Goal: Browse casually

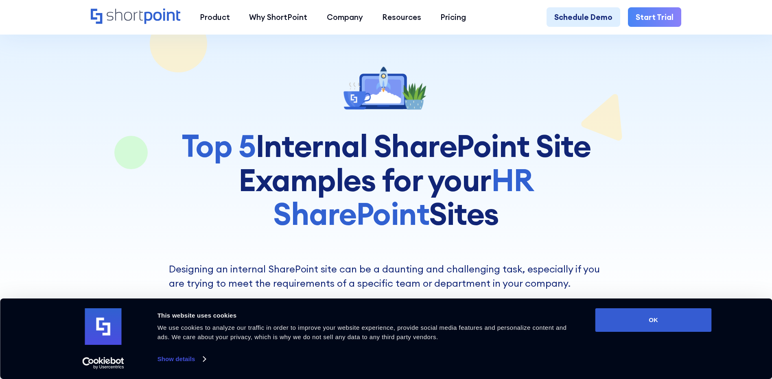
scroll to position [81, 0]
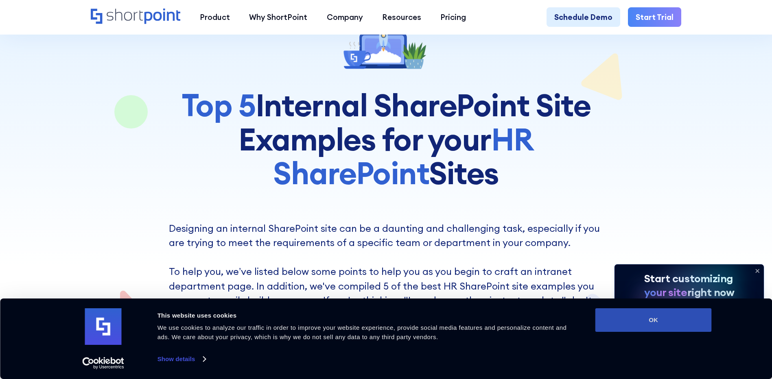
click at [645, 314] on button "OK" at bounding box center [653, 321] width 116 height 24
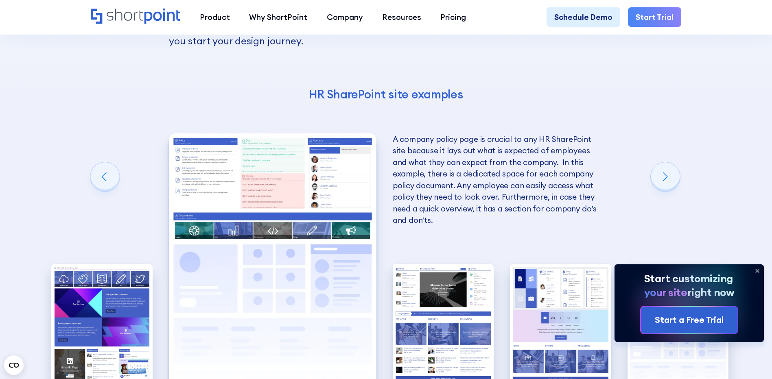
scroll to position [1669, 0]
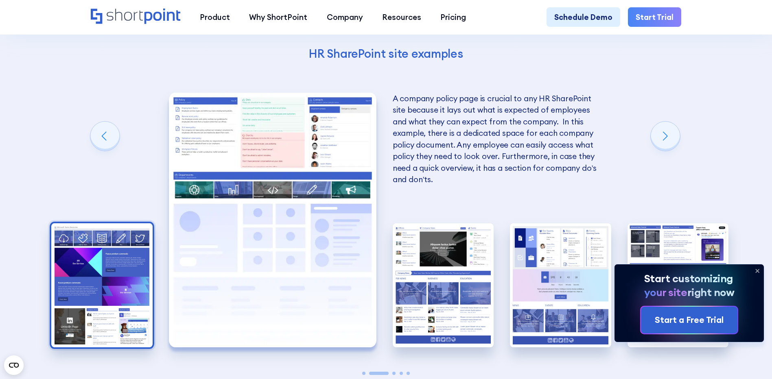
click at [106, 266] on img "1 / 5" at bounding box center [101, 285] width 101 height 124
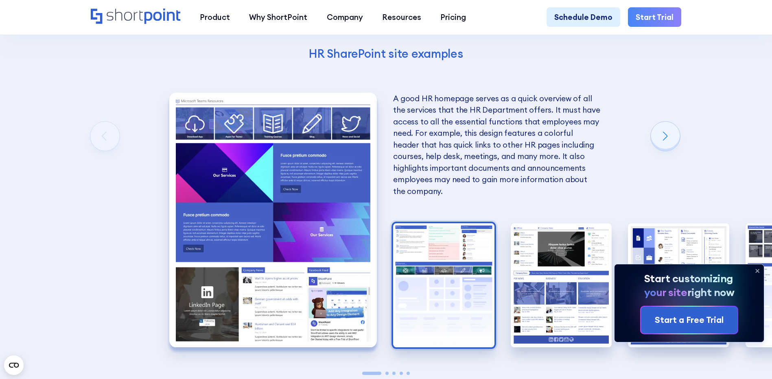
click at [432, 291] on img "2 / 5" at bounding box center [443, 285] width 101 height 124
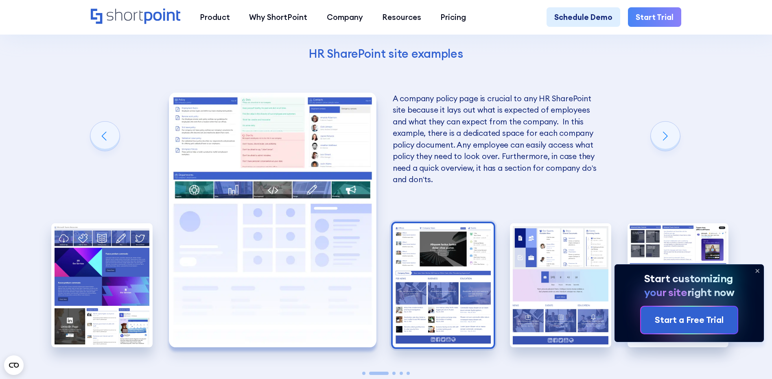
click at [435, 271] on img "3 / 5" at bounding box center [443, 285] width 101 height 124
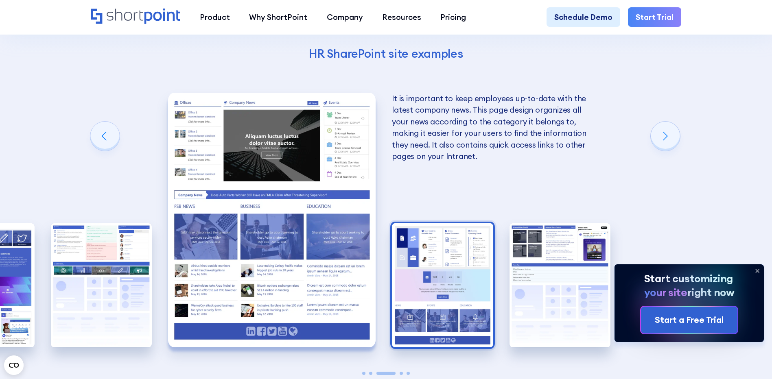
click at [431, 268] on img "4 / 5" at bounding box center [442, 285] width 101 height 124
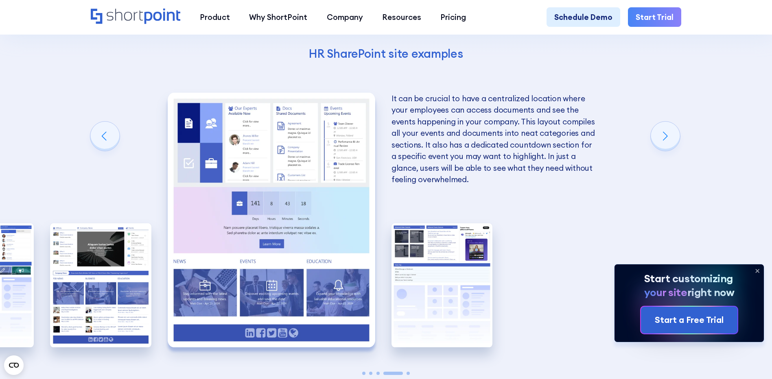
click at [431, 267] on img "5 / 5" at bounding box center [442, 285] width 101 height 124
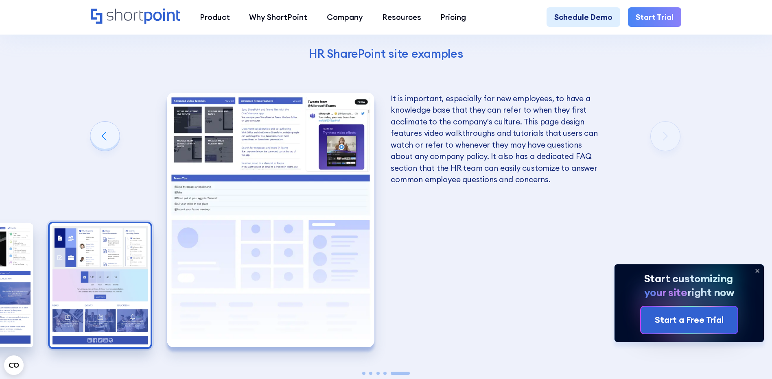
click at [93, 273] on img "4 / 5" at bounding box center [100, 285] width 101 height 124
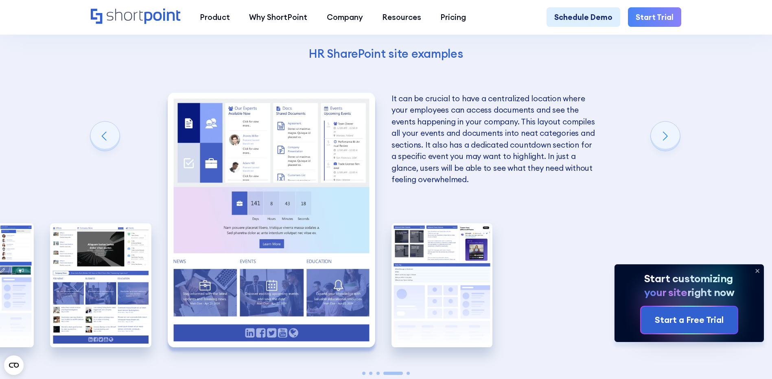
click at [93, 273] on img "3 / 5" at bounding box center [100, 285] width 101 height 124
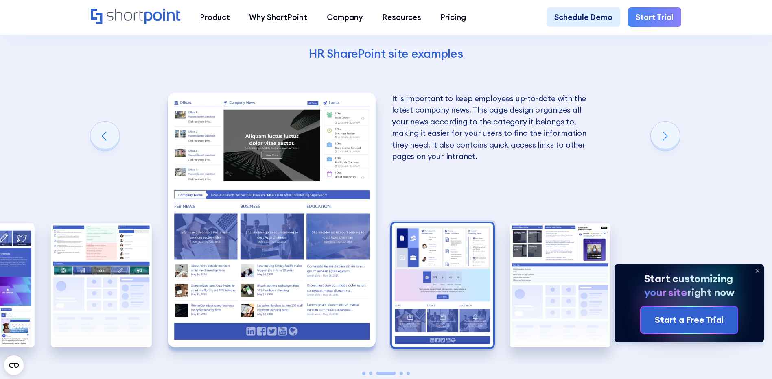
click at [93, 273] on img "2 / 5" at bounding box center [101, 285] width 101 height 124
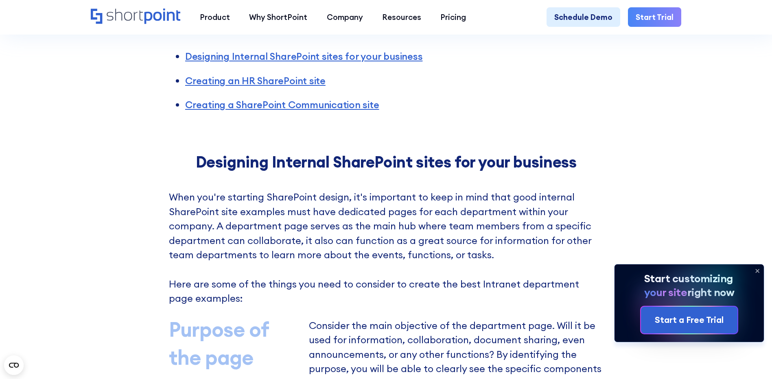
scroll to position [407, 0]
